Goal: Task Accomplishment & Management: Use online tool/utility

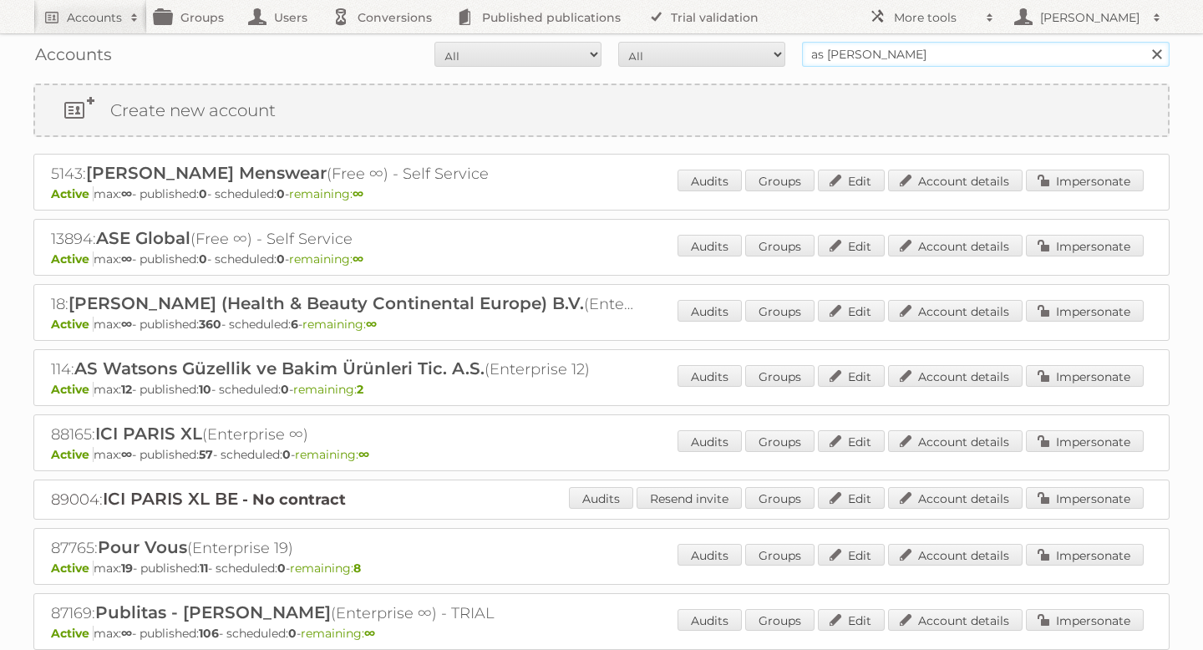
click at [856, 43] on input "as watson" at bounding box center [986, 54] width 368 height 25
type input "tuunte"
click at [1144, 42] on input "Search" at bounding box center [1156, 54] width 25 height 25
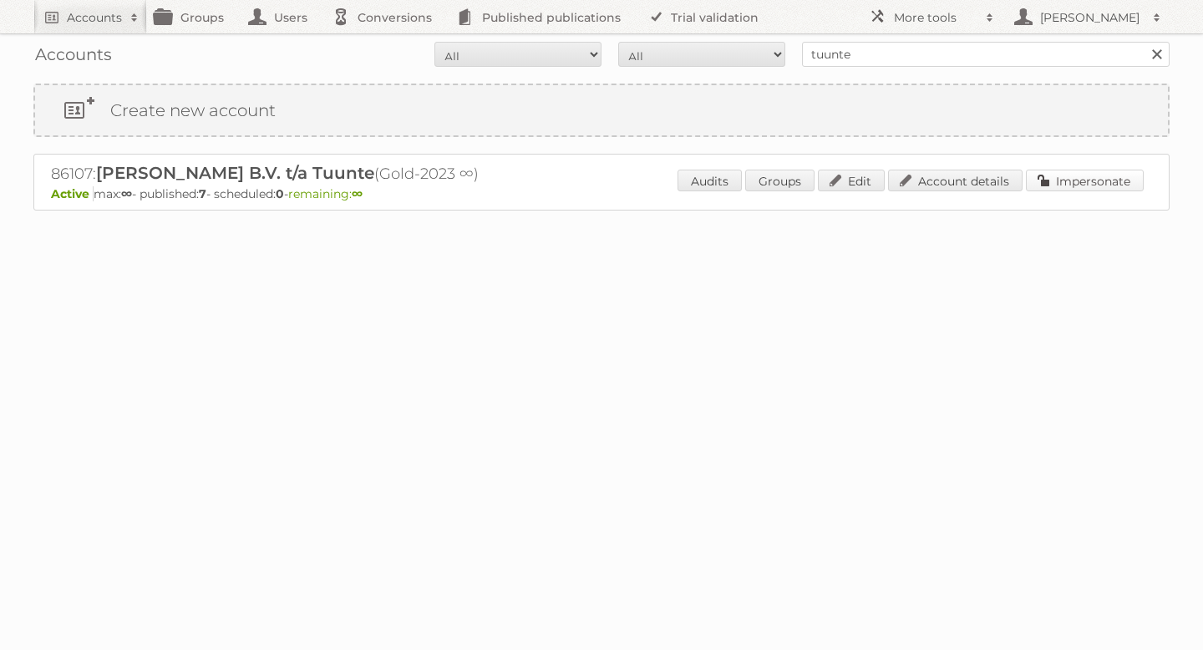
click at [1070, 172] on link "Impersonate" at bounding box center [1085, 181] width 118 height 22
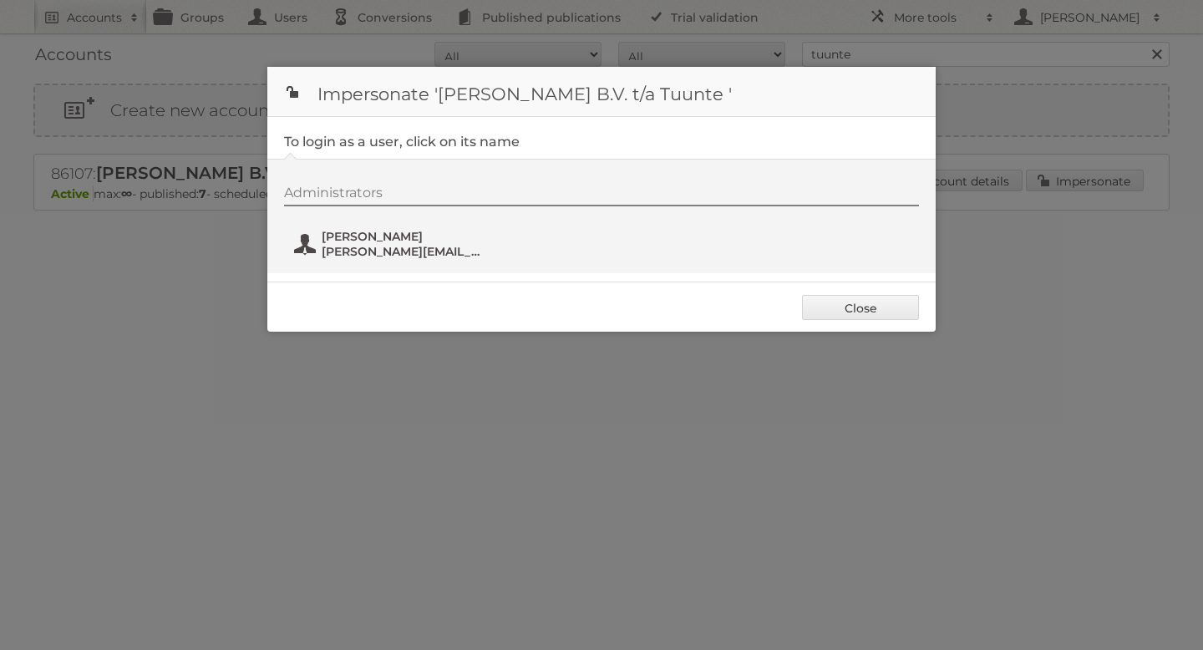
click at [356, 257] on span "Selena@tuunte.nl" at bounding box center [403, 251] width 162 height 15
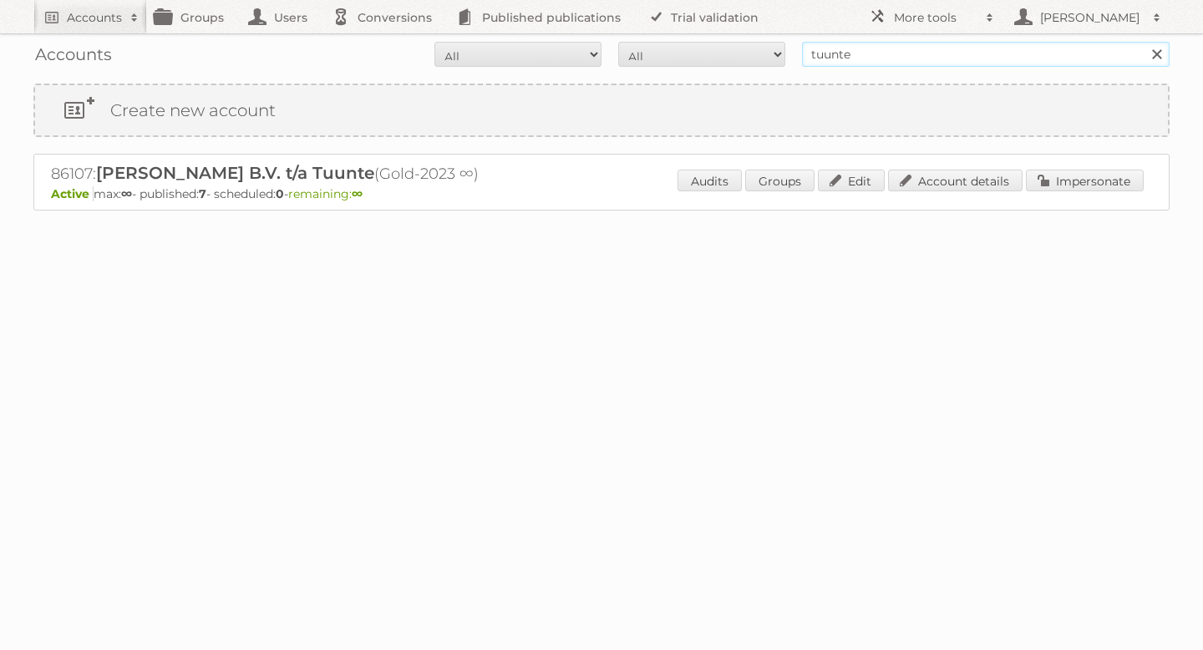
click at [824, 57] on input "tuunte" at bounding box center [986, 54] width 368 height 25
type input "lampidee"
click at [1144, 42] on input "Search" at bounding box center [1156, 54] width 25 height 25
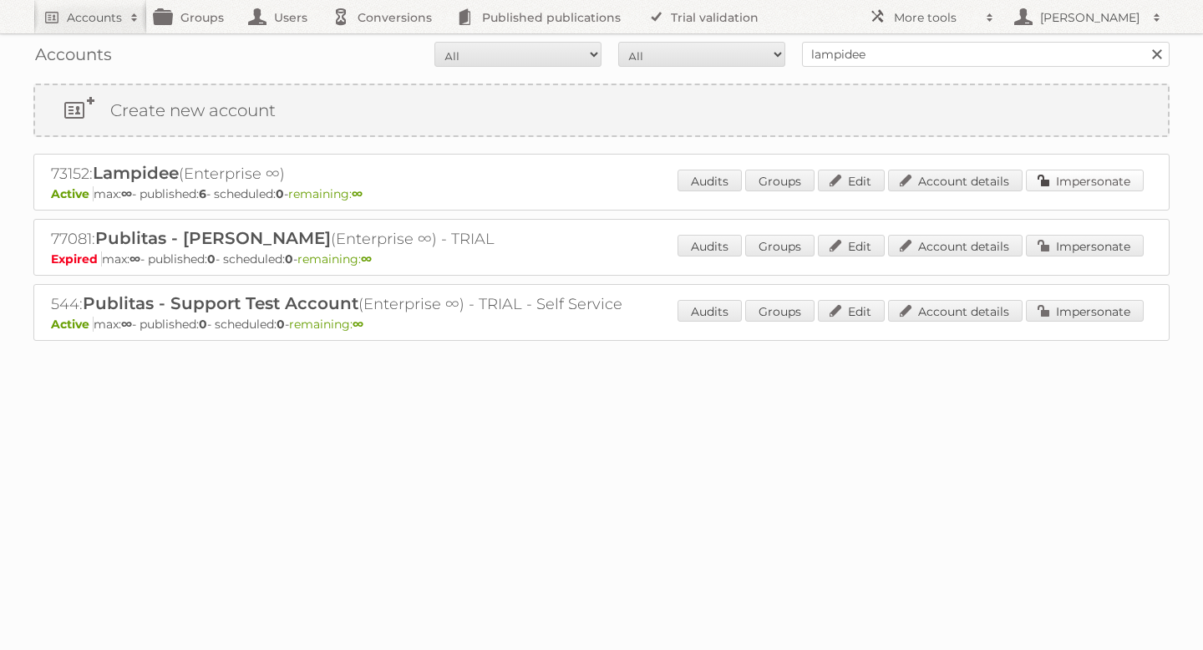
click at [1069, 186] on link "Impersonate" at bounding box center [1085, 181] width 118 height 22
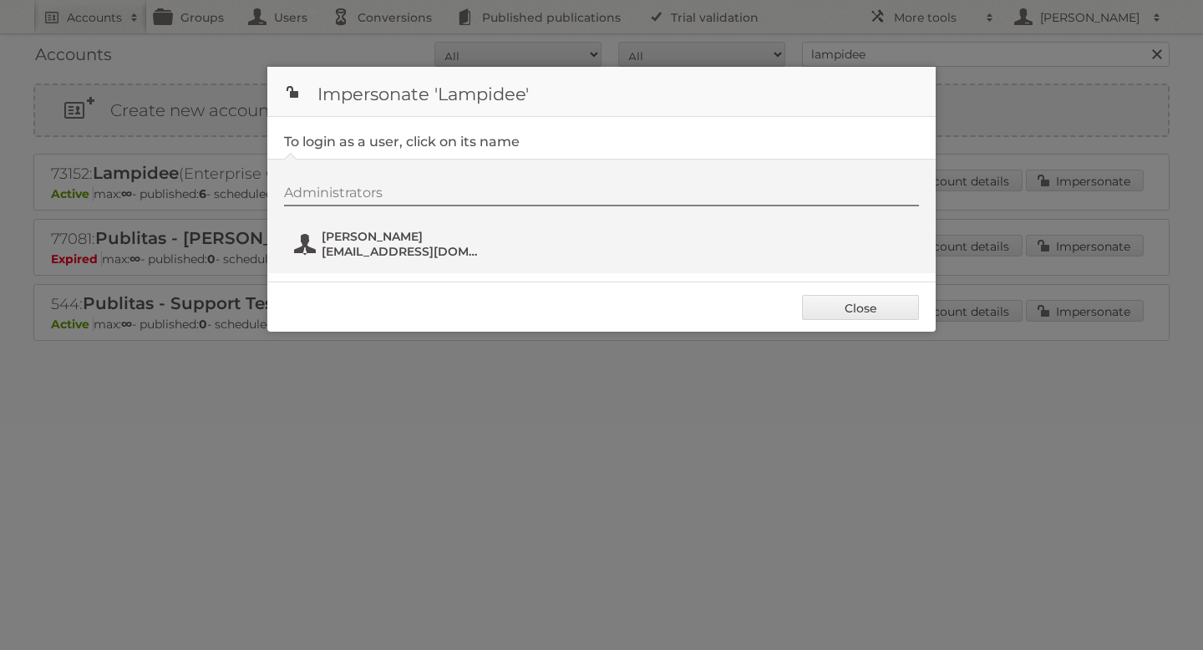
click at [386, 241] on span "Maarten Roobol" at bounding box center [403, 236] width 162 height 15
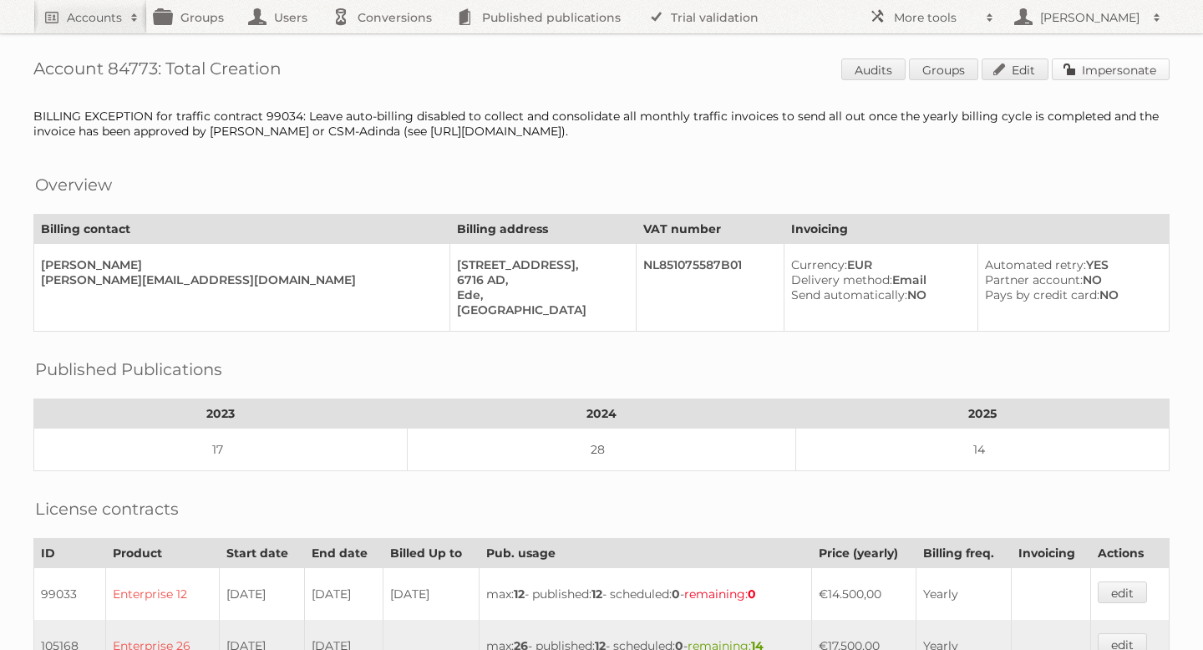
click at [1075, 74] on link "Impersonate" at bounding box center [1111, 69] width 118 height 22
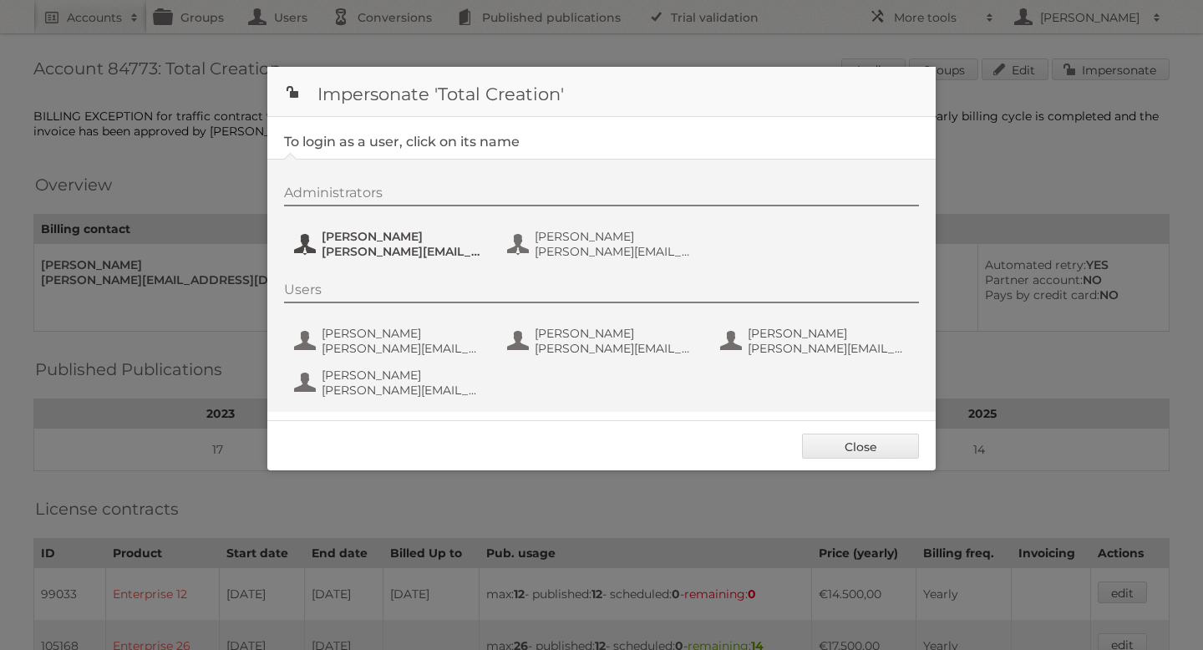
click at [334, 241] on span "Marleen" at bounding box center [403, 236] width 162 height 15
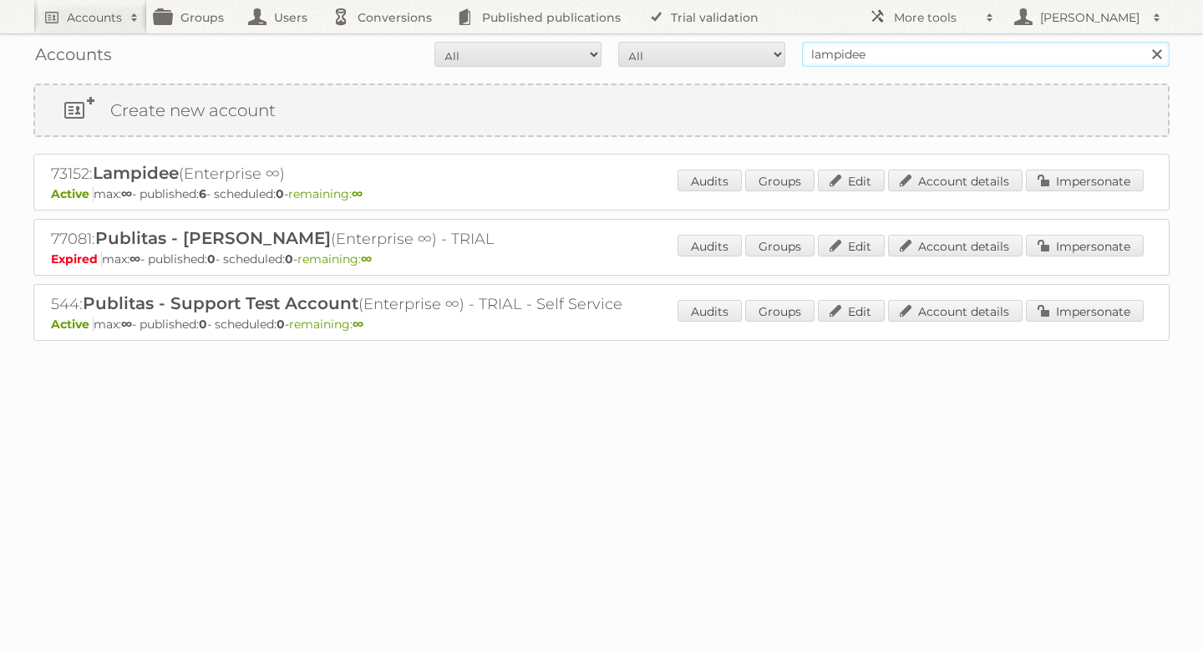
click at [853, 50] on input "lampidee" at bounding box center [986, 54] width 368 height 25
type input "mitra"
click at [1144, 42] on input "Search" at bounding box center [1156, 54] width 25 height 25
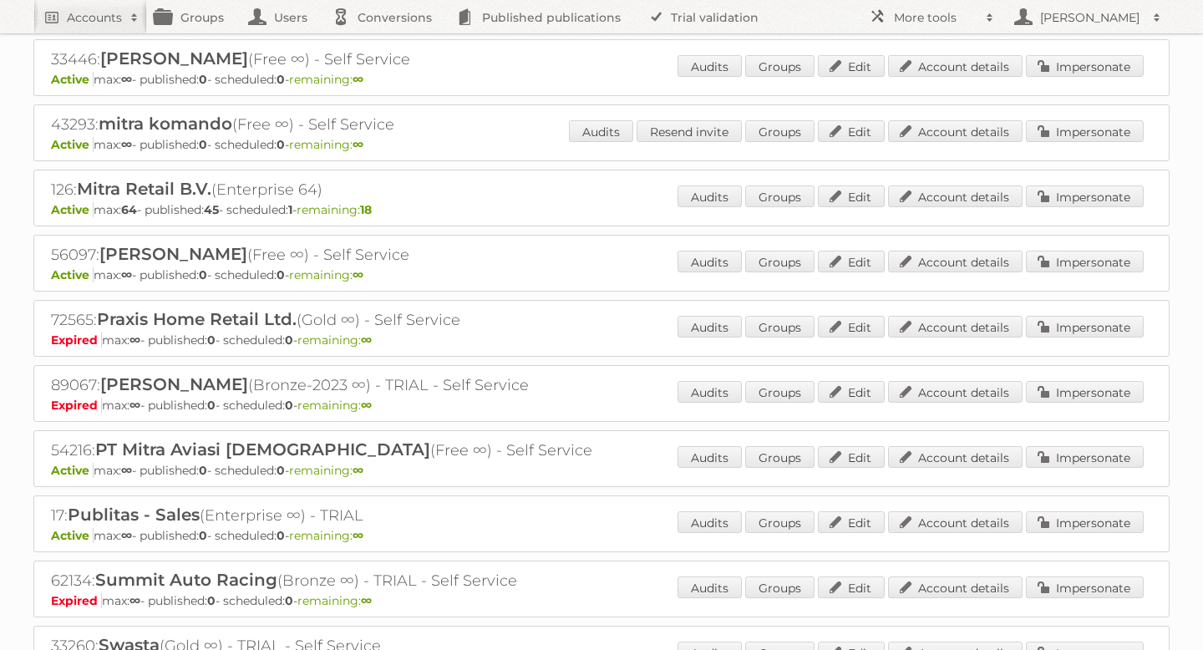
scroll to position [700, 0]
click at [1075, 195] on link "Impersonate" at bounding box center [1085, 197] width 118 height 22
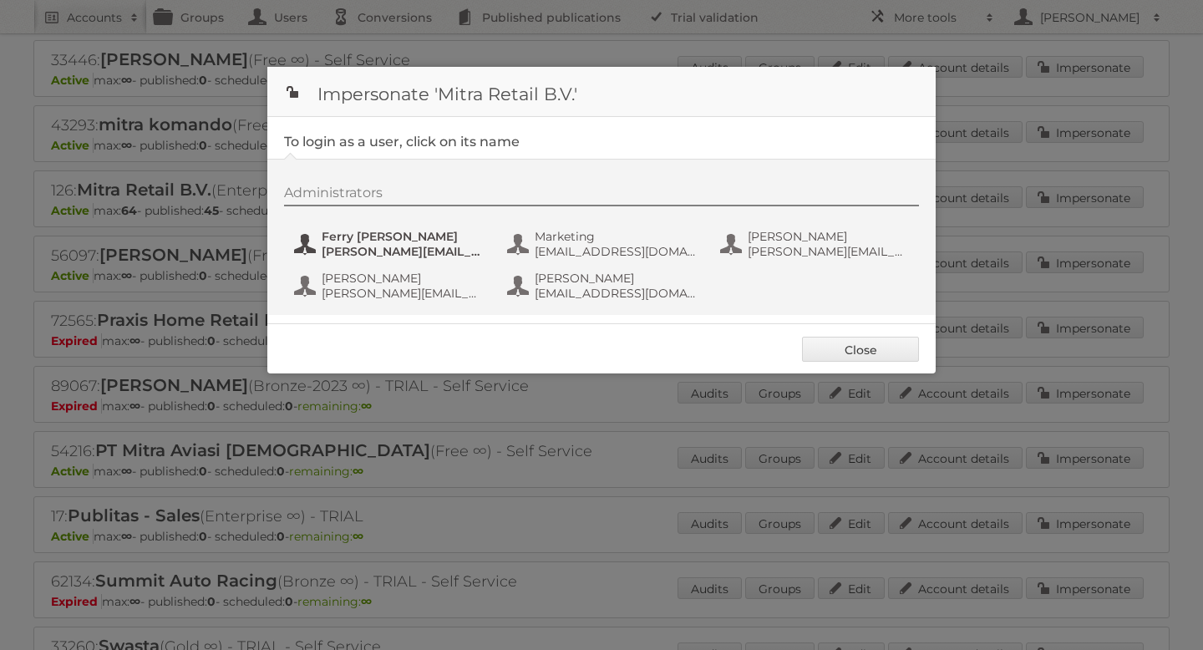
click at [415, 246] on span "[PERSON_NAME][EMAIL_ADDRESS][DOMAIN_NAME]" at bounding box center [403, 251] width 162 height 15
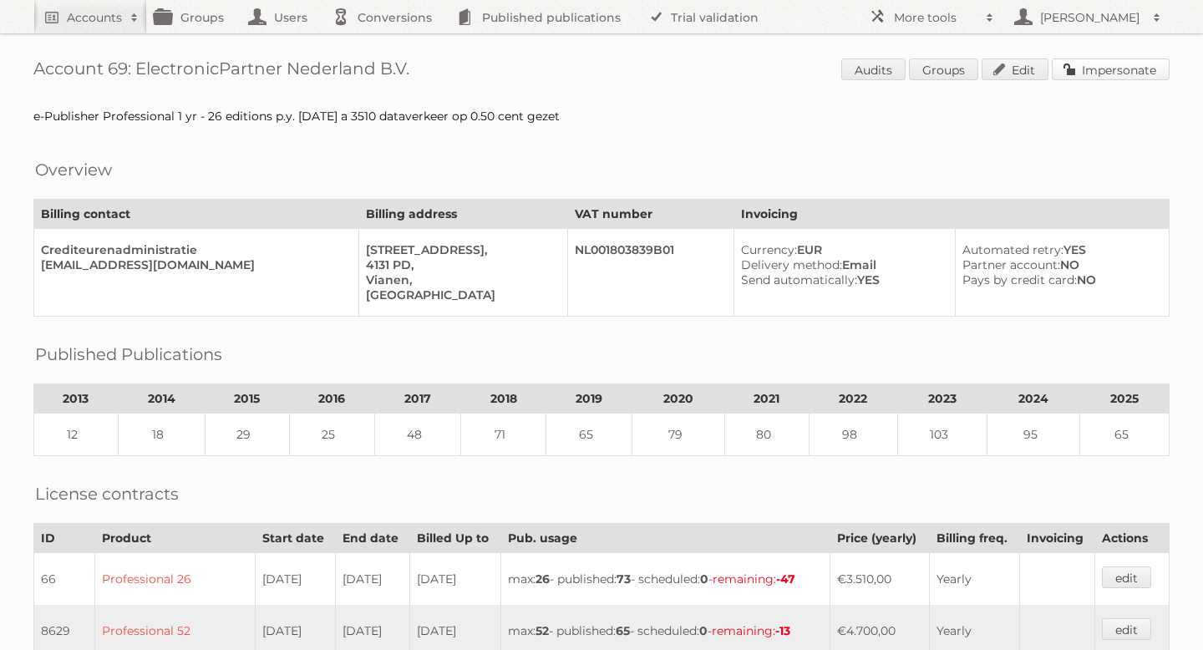
click at [1095, 70] on link "Impersonate" at bounding box center [1111, 69] width 118 height 22
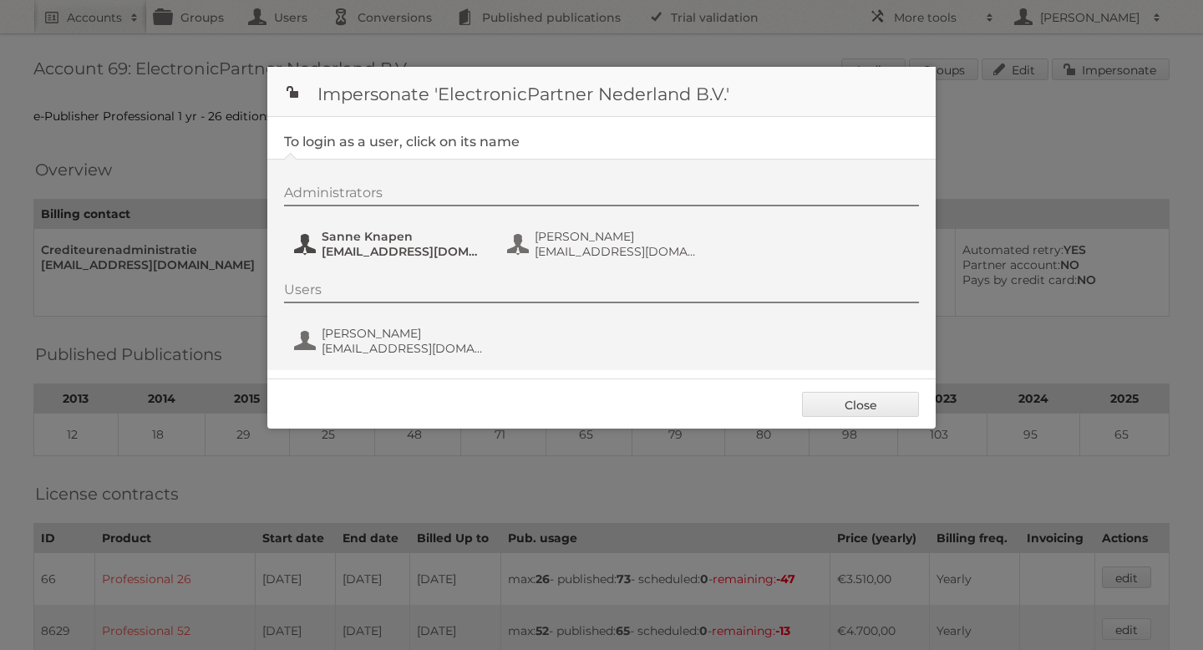
click at [328, 244] on span "[EMAIL_ADDRESS][DOMAIN_NAME]" at bounding box center [403, 251] width 162 height 15
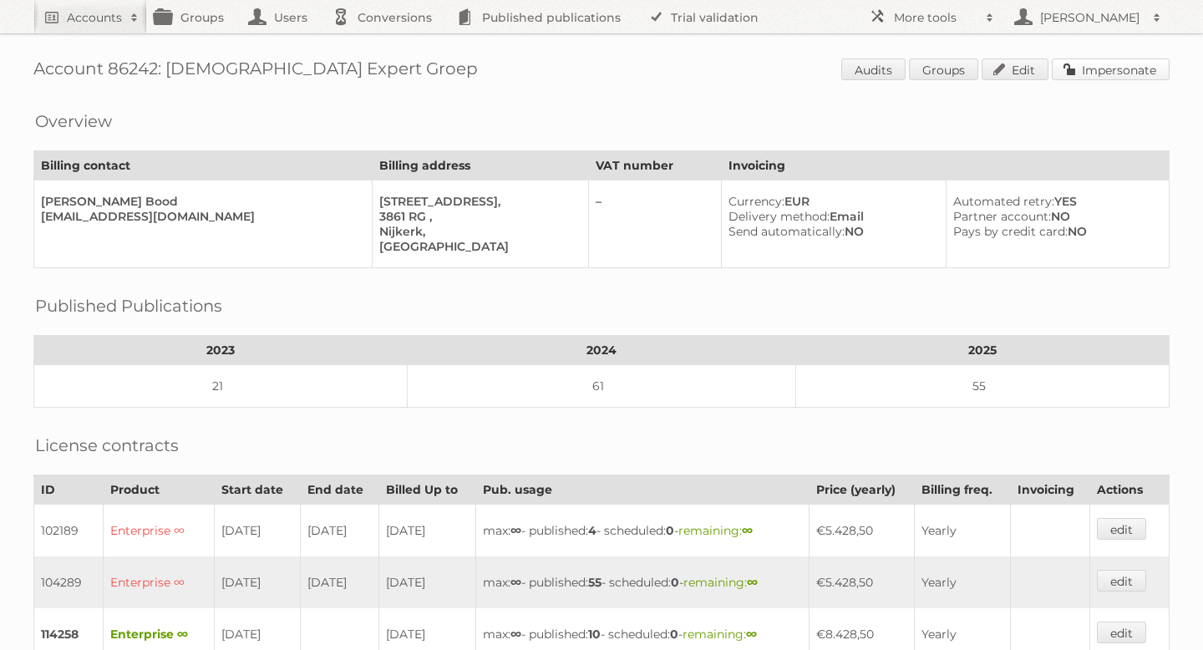
click at [1105, 67] on link "Impersonate" at bounding box center [1111, 69] width 118 height 22
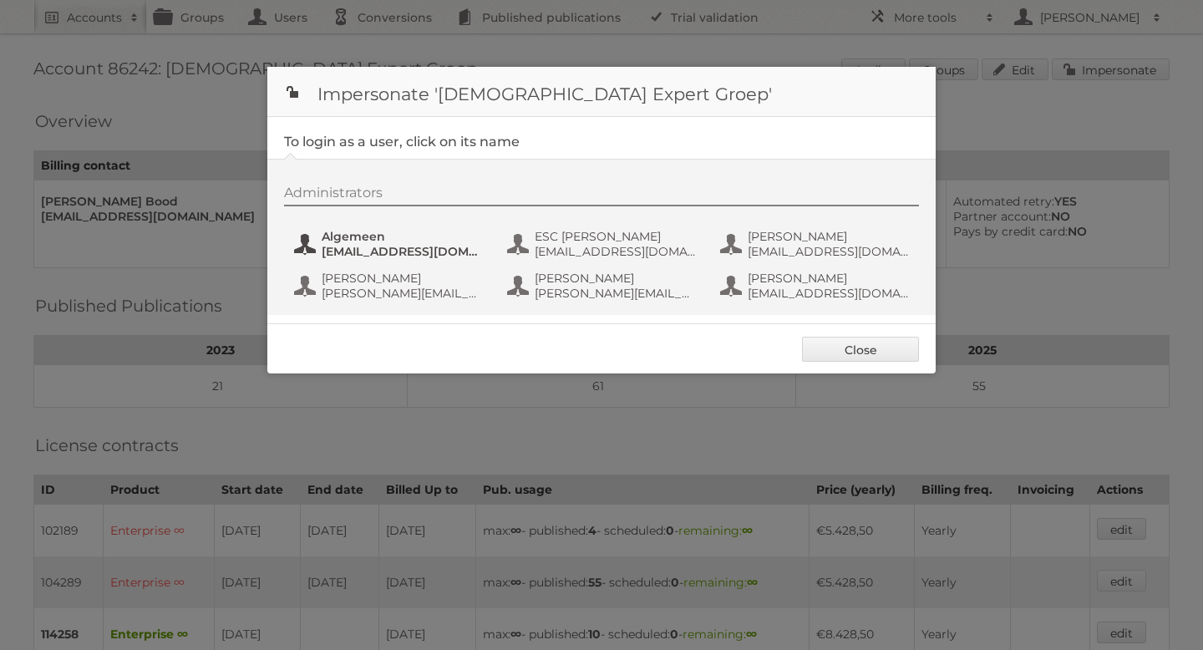
click at [406, 246] on span "marketing@expert.nl" at bounding box center [403, 251] width 162 height 15
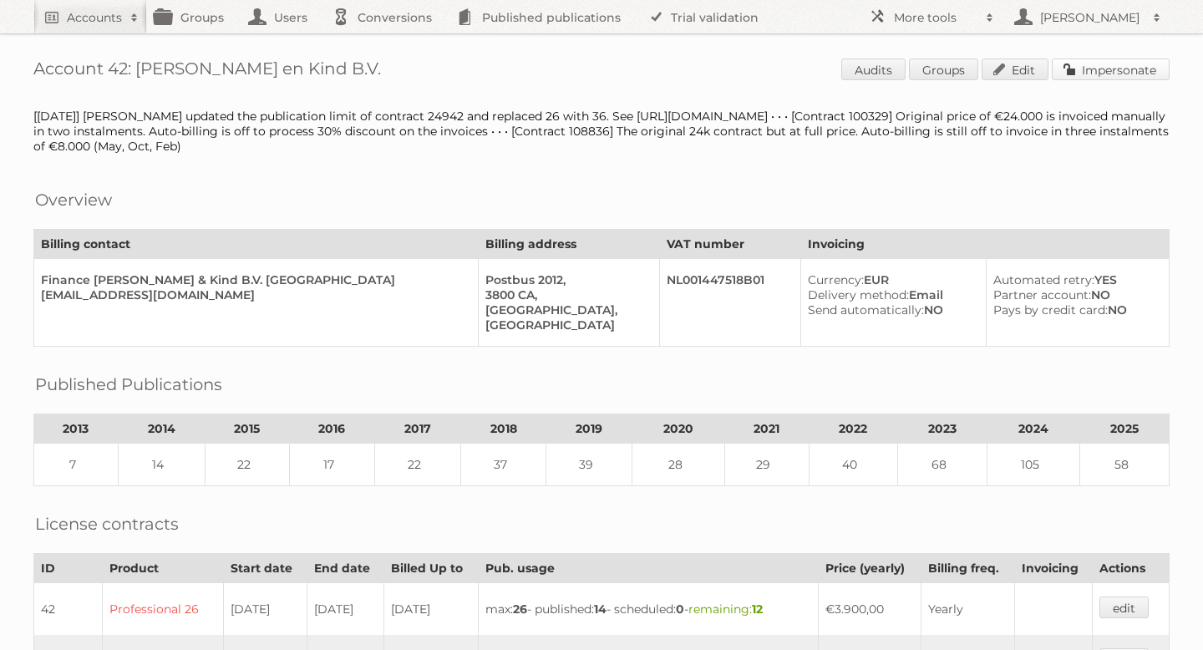
click at [1070, 62] on link "Impersonate" at bounding box center [1111, 69] width 118 height 22
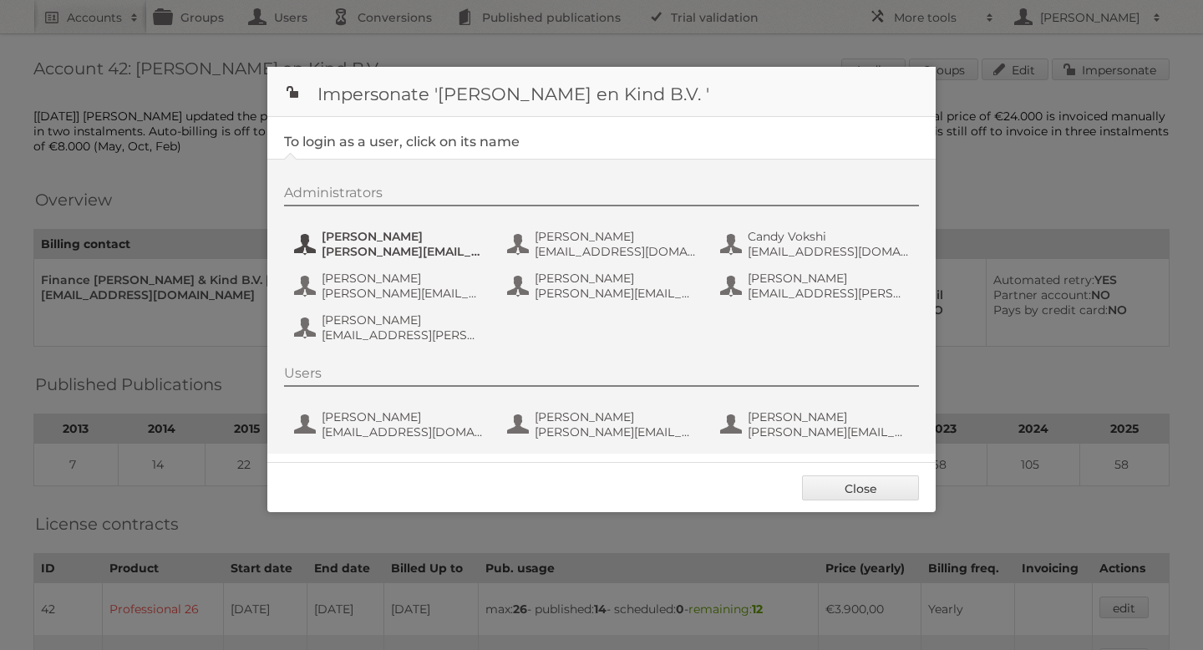
click at [372, 236] on span "Allard" at bounding box center [403, 236] width 162 height 15
